Goal: Task Accomplishment & Management: Complete application form

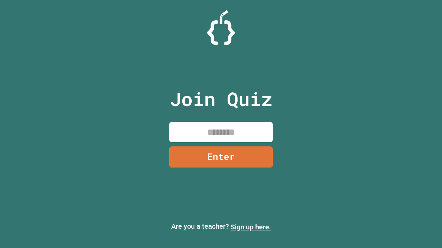
click at [251, 227] on link "Sign up here." at bounding box center [250, 227] width 40 height 8
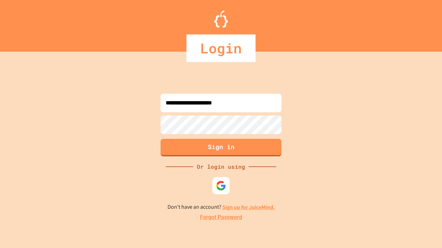
type input "**********"
